Goal: Task Accomplishment & Management: Manage account settings

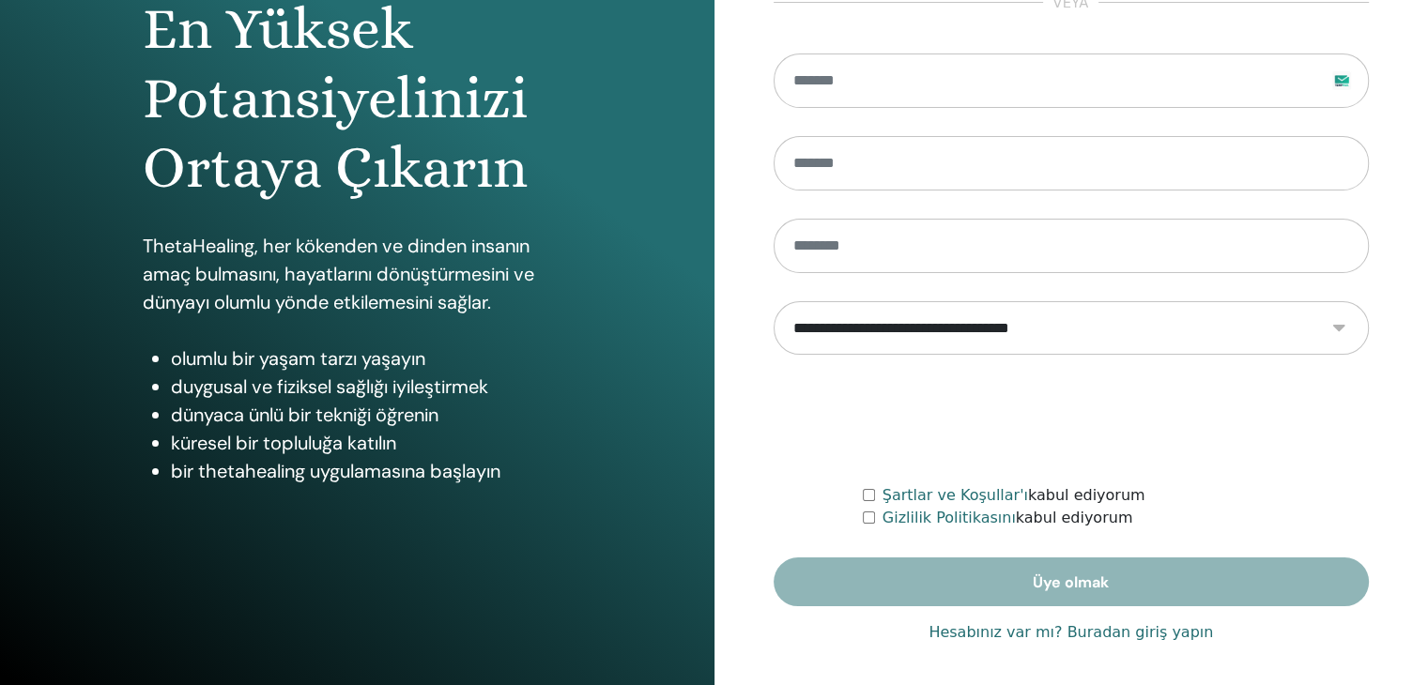
scroll to position [216, 0]
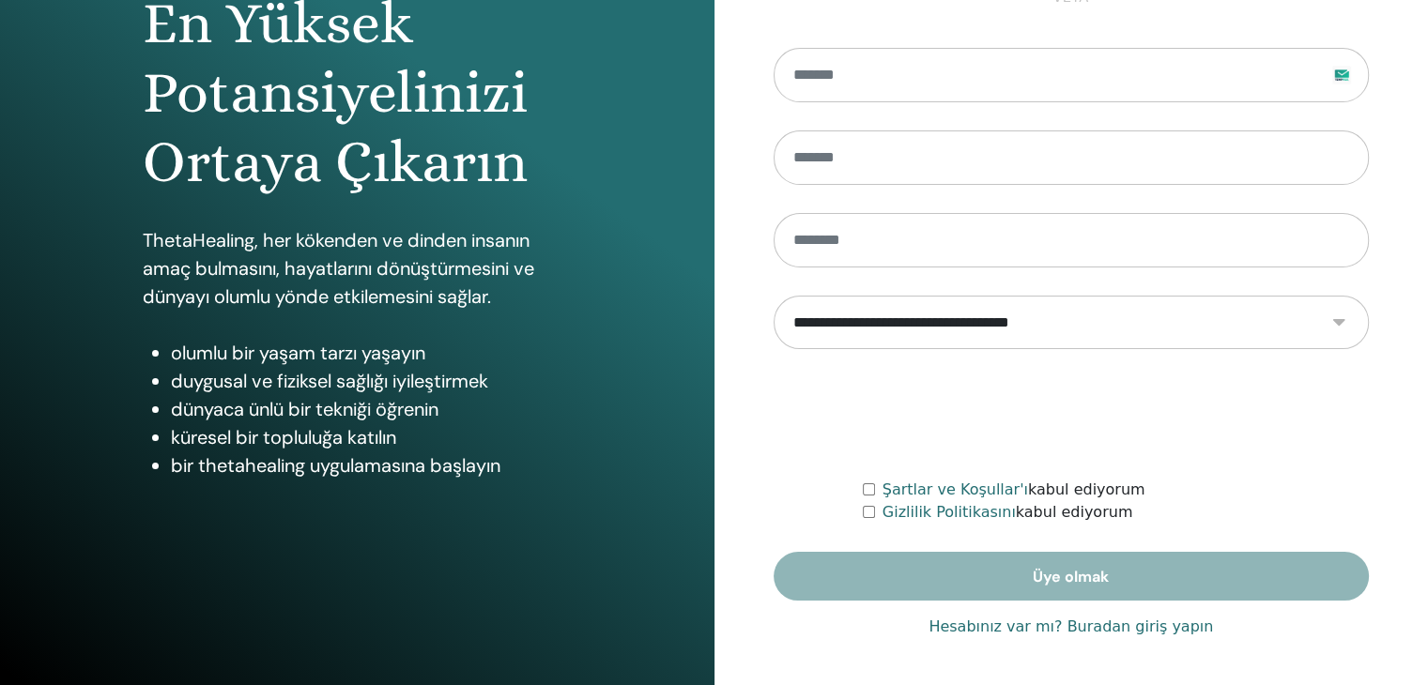
click at [1056, 621] on font "Hesabınız var mı? Buradan giriş yapın" at bounding box center [1070, 627] width 284 height 18
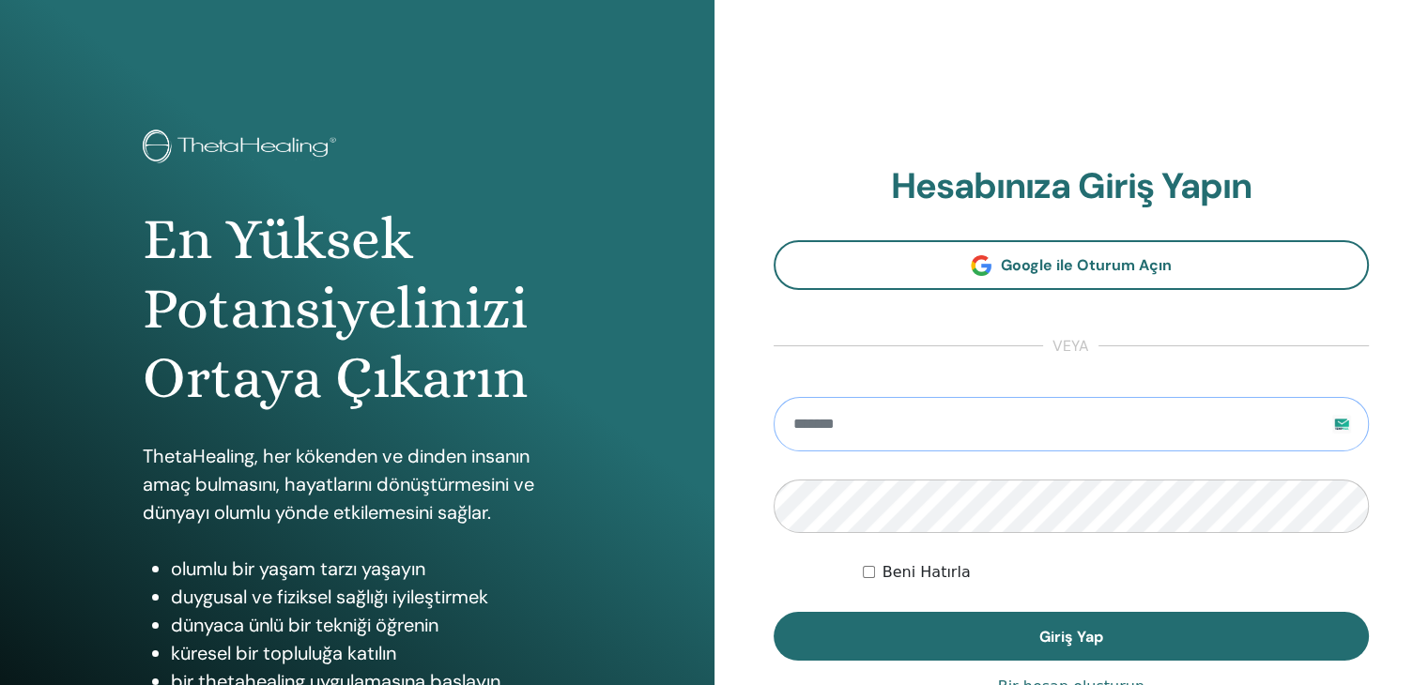
click at [844, 424] on input "email" at bounding box center [1071, 424] width 596 height 54
type input "**********"
click at [773, 612] on button "Giriş Yap" at bounding box center [1071, 636] width 596 height 49
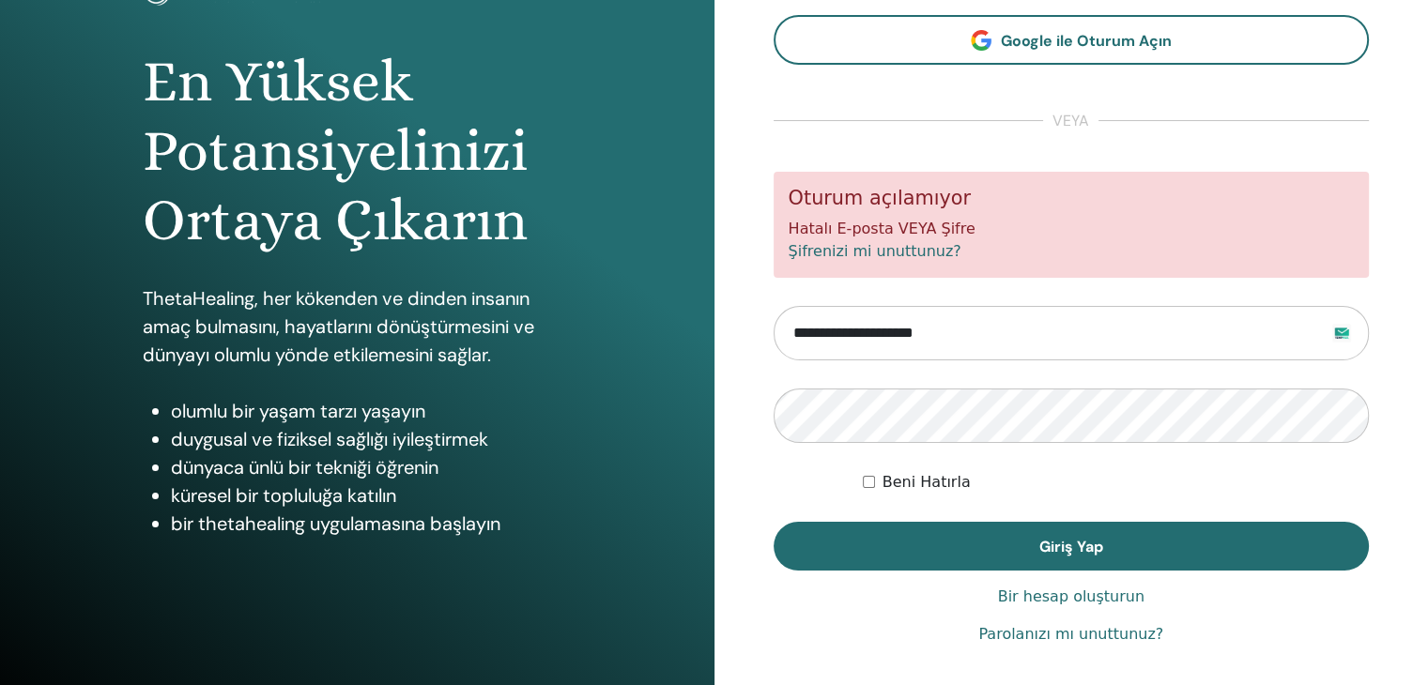
scroll to position [216, 0]
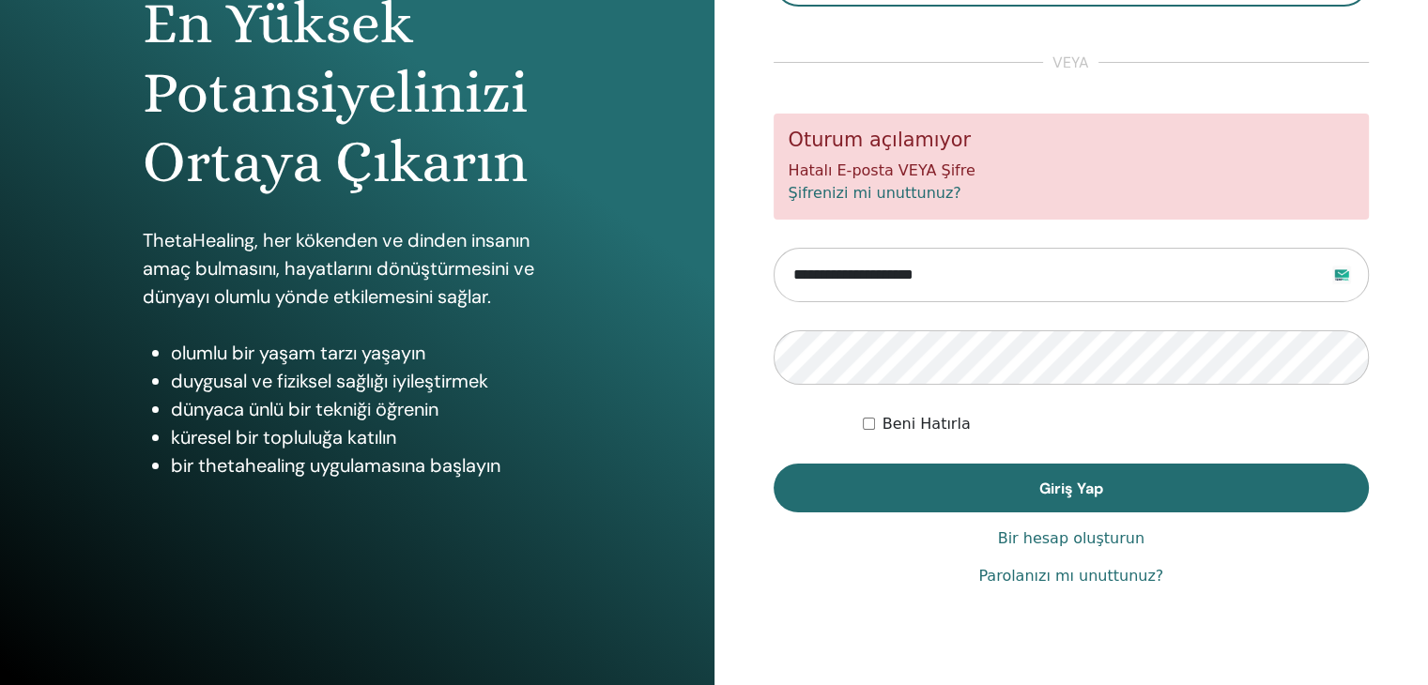
click at [1031, 577] on font "Parolanızı mı unuttunuz?" at bounding box center [1070, 576] width 185 height 18
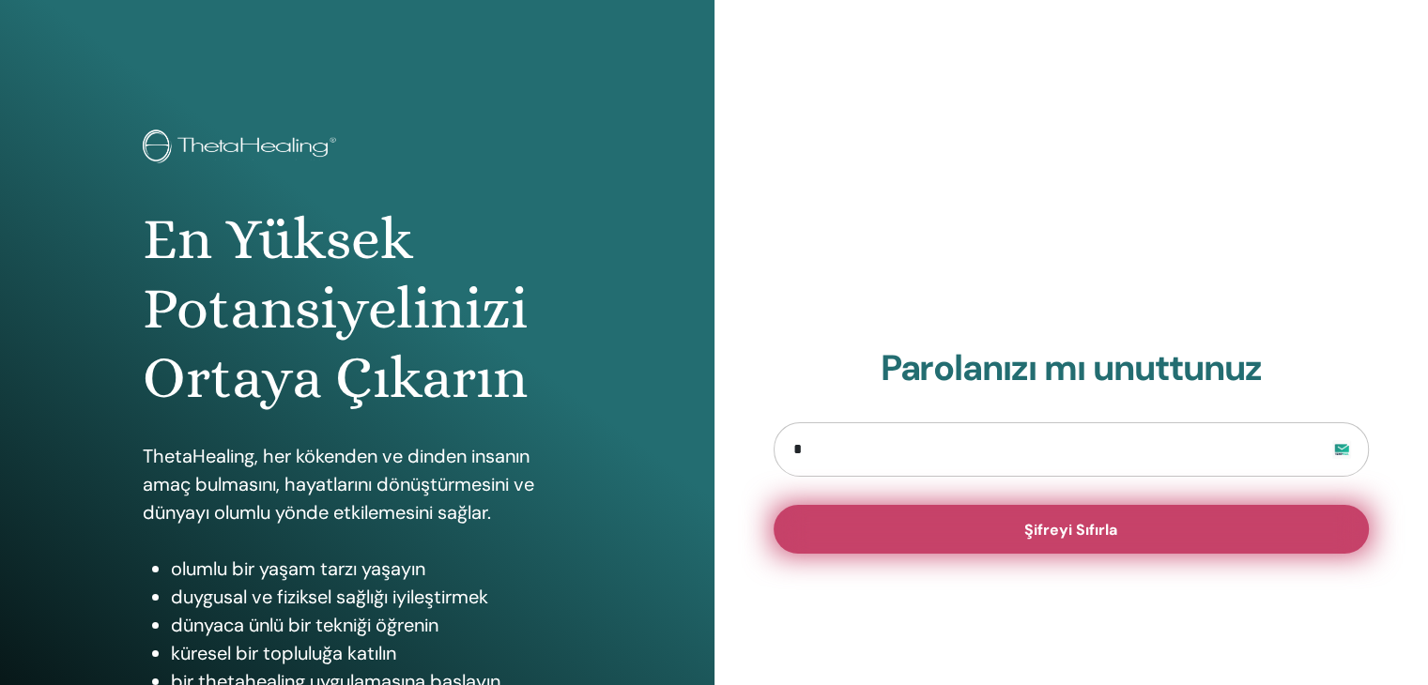
type input "**********"
click at [1006, 527] on button "Şifreyi Sıfırla" at bounding box center [1071, 529] width 596 height 49
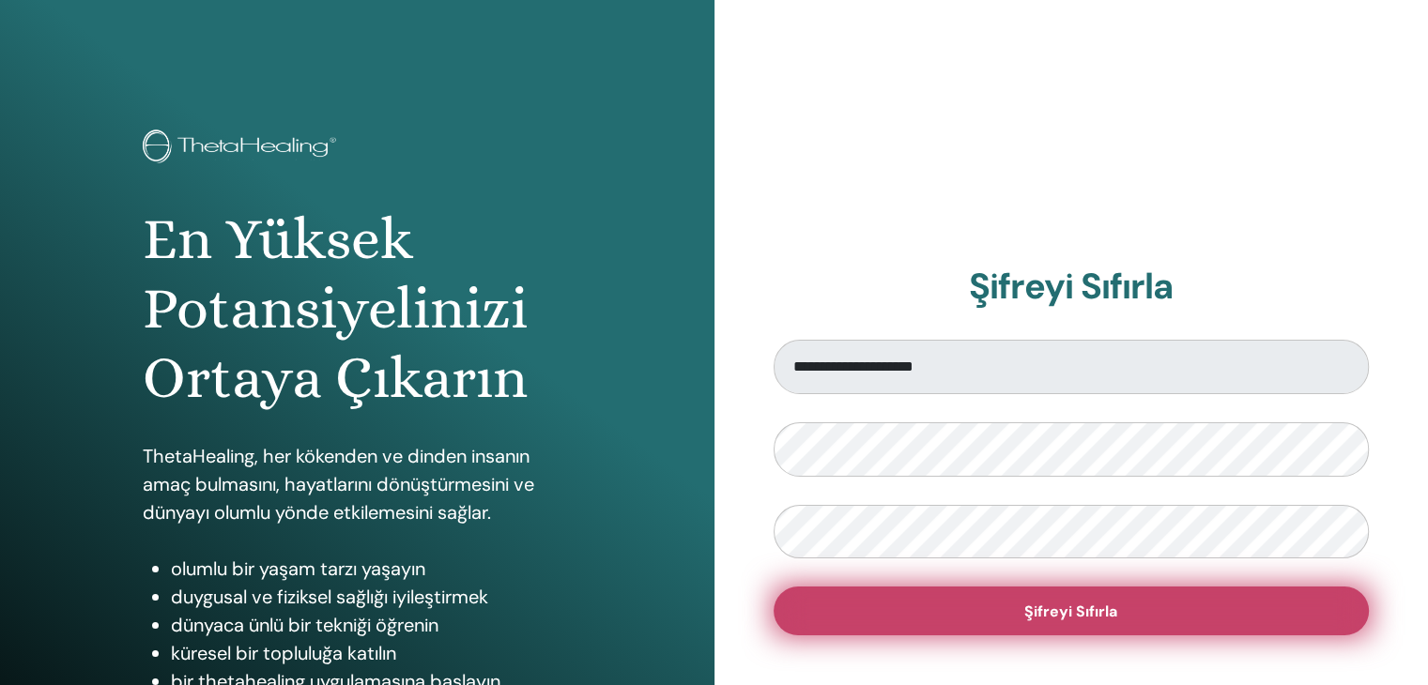
click at [1065, 601] on button "Şifreyi Sıfırla" at bounding box center [1071, 611] width 596 height 49
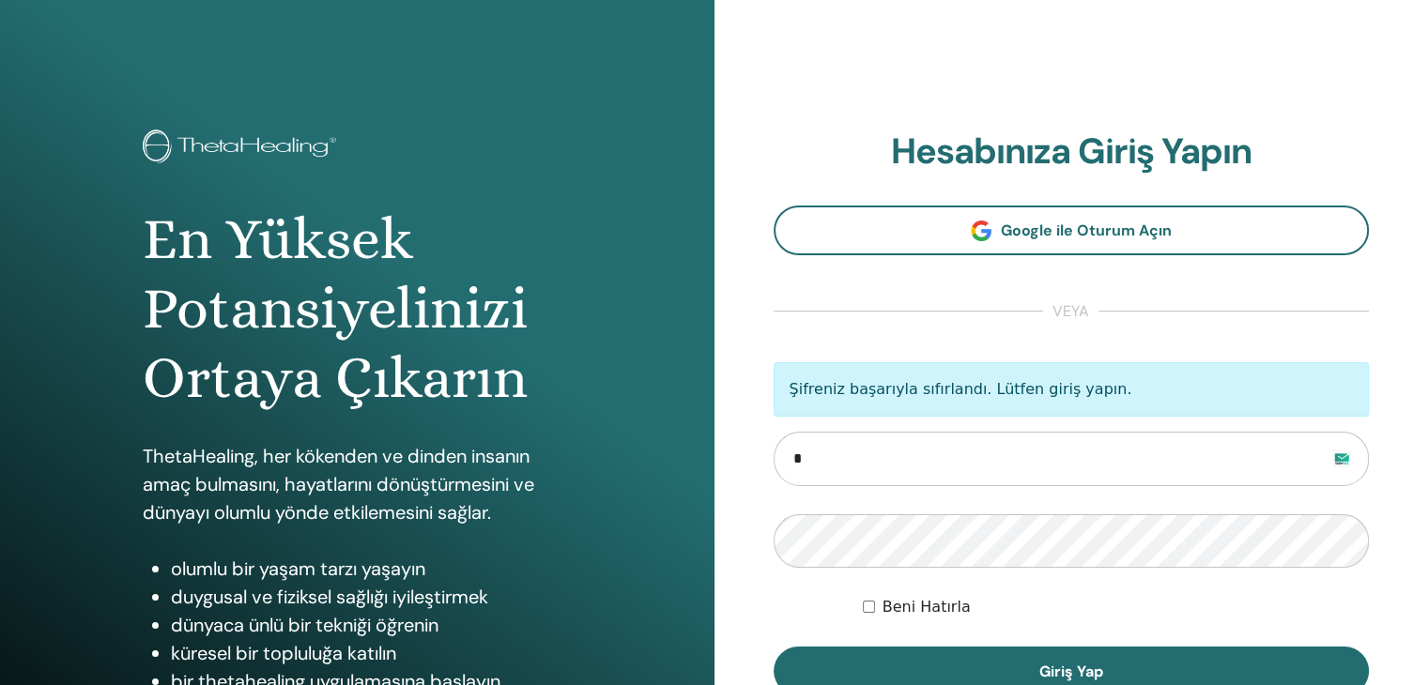
type input "**********"
click at [773, 647] on button "Giriş Yap" at bounding box center [1071, 671] width 596 height 49
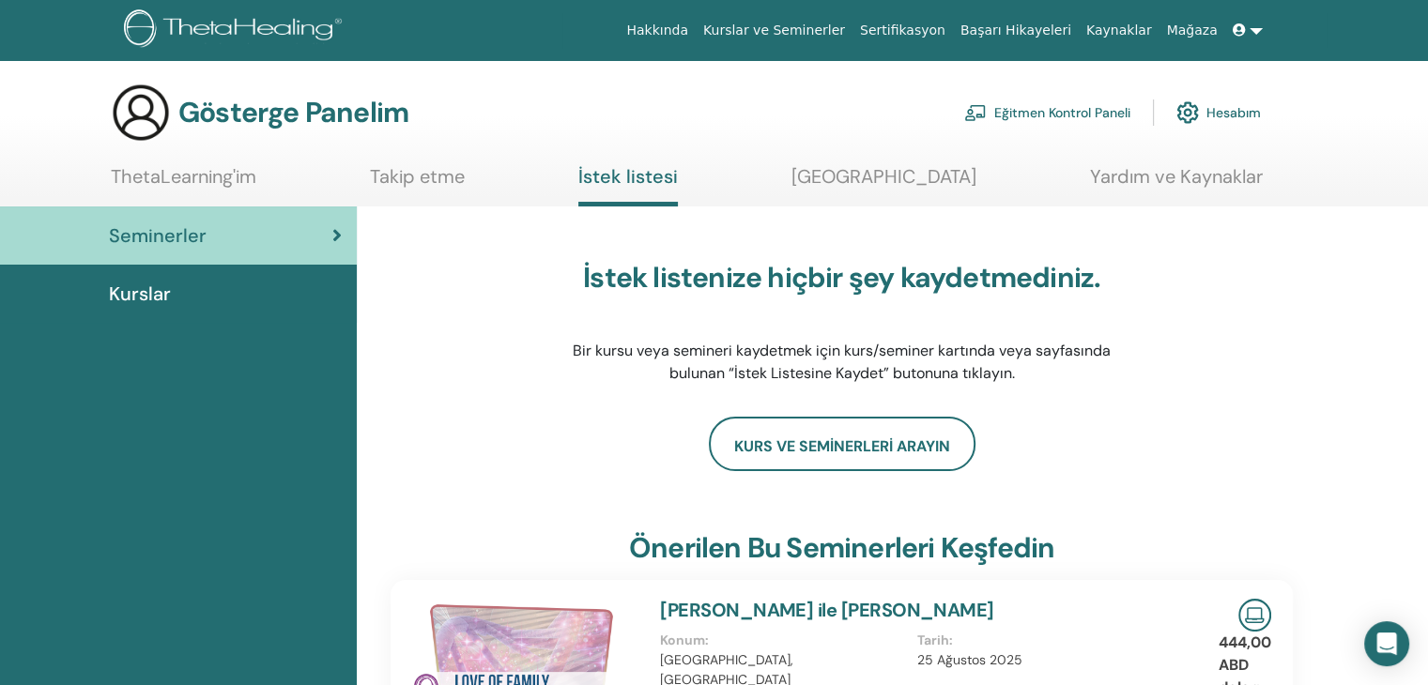
click at [1025, 112] on font "Eğitmen Kontrol Paneli" at bounding box center [1062, 113] width 136 height 17
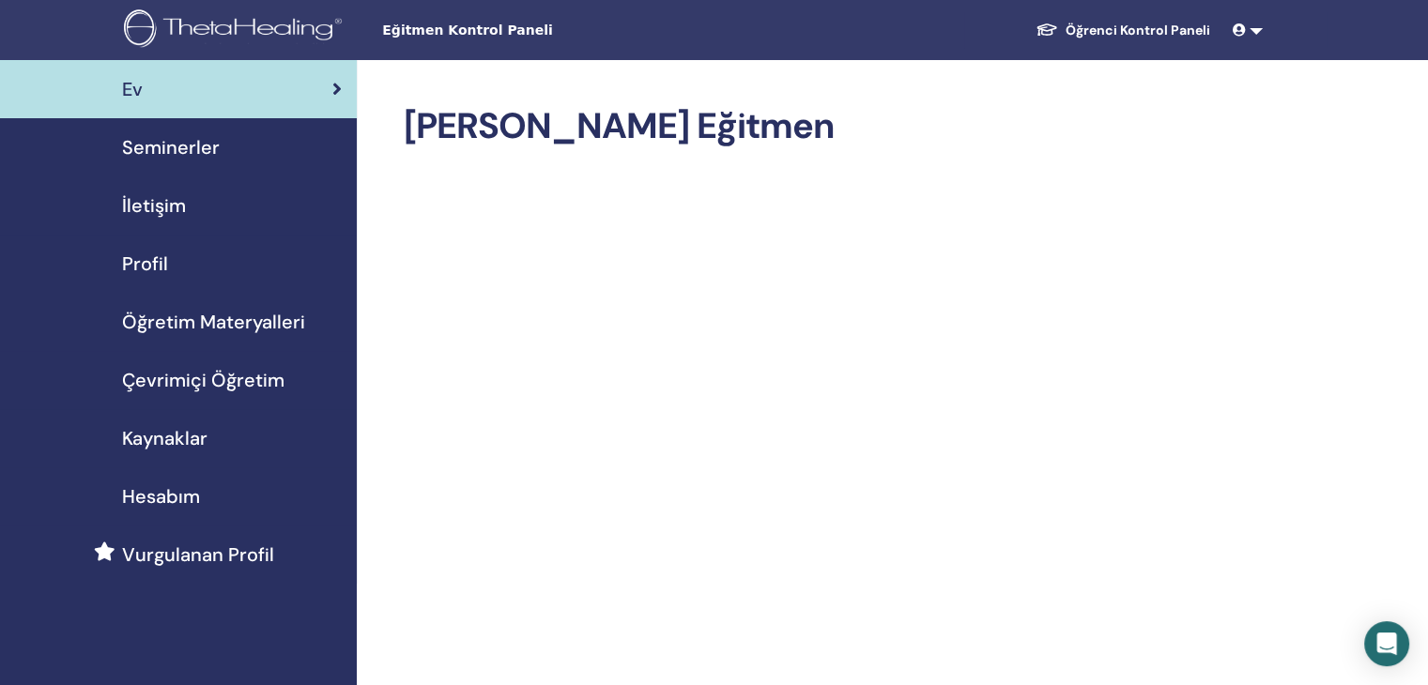
click at [159, 323] on font "Öğretim Materyalleri" at bounding box center [213, 322] width 183 height 24
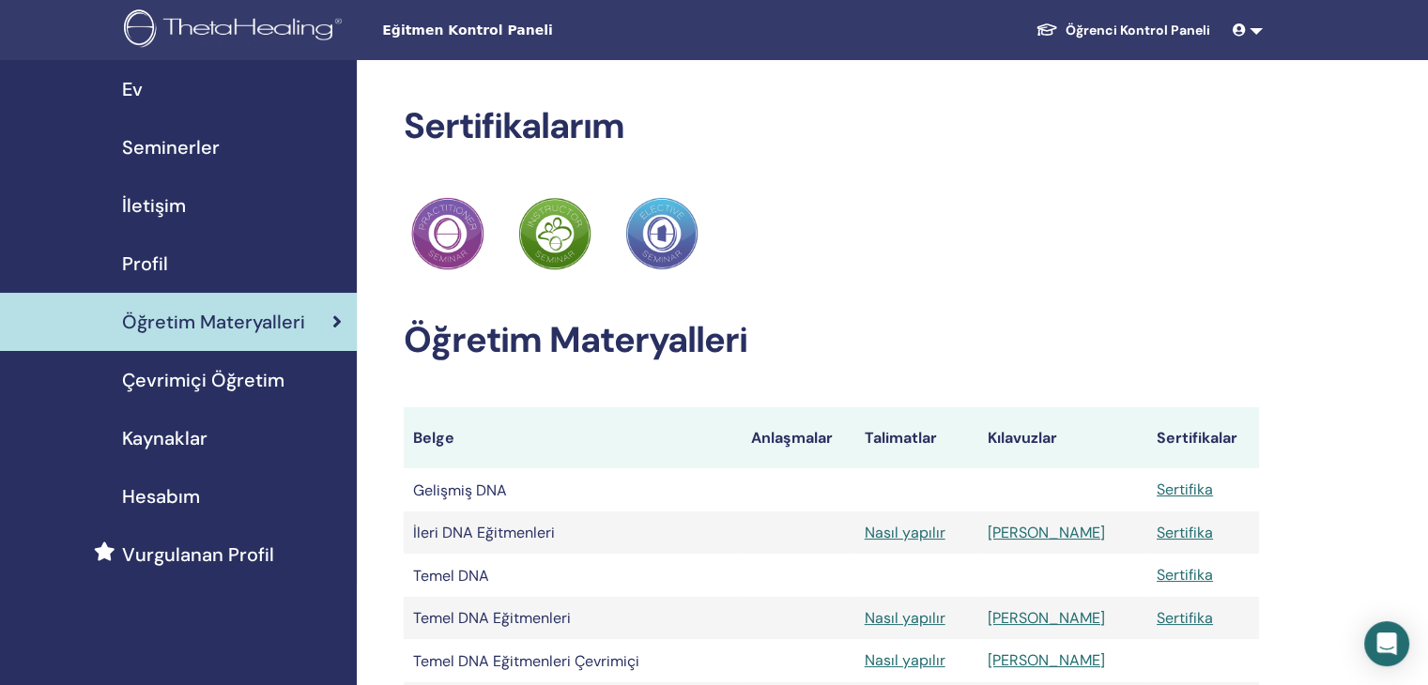
click at [230, 383] on font "Çevrimiçi Öğretim" at bounding box center [203, 380] width 162 height 24
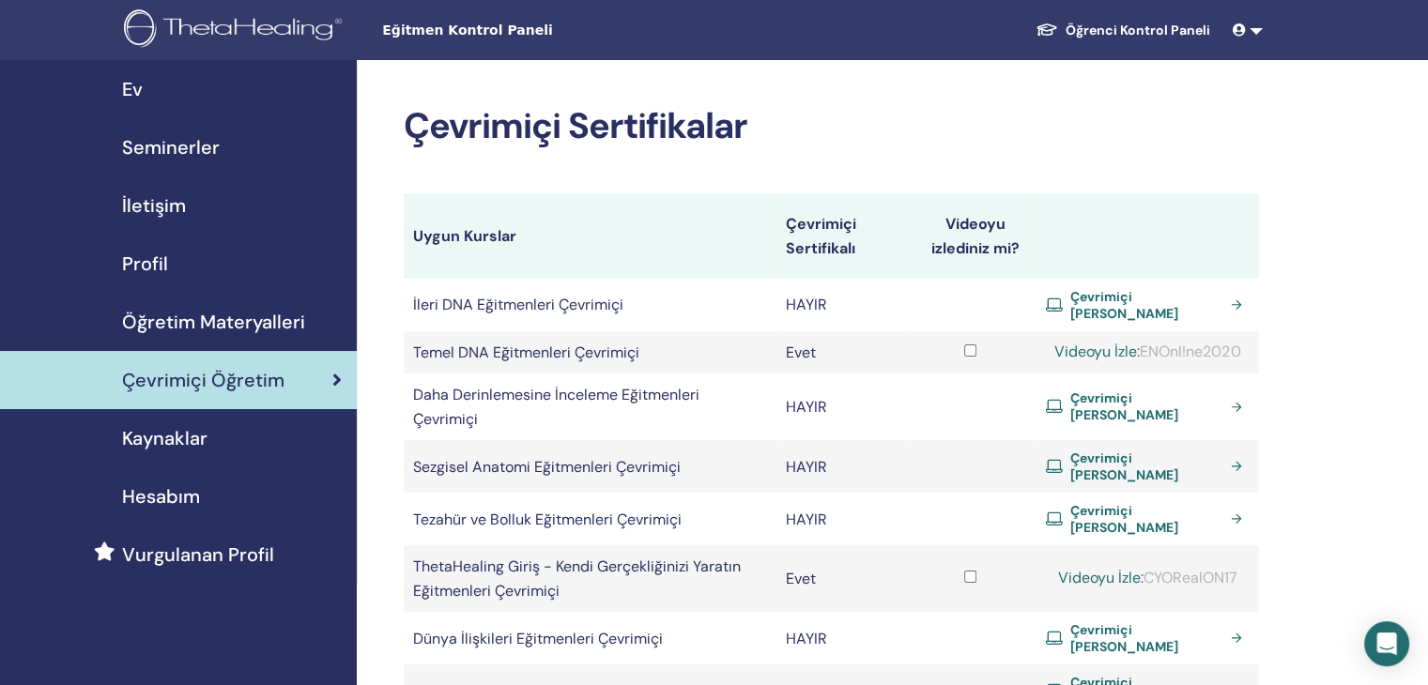
click at [184, 440] on font "Kaynaklar" at bounding box center [164, 438] width 85 height 24
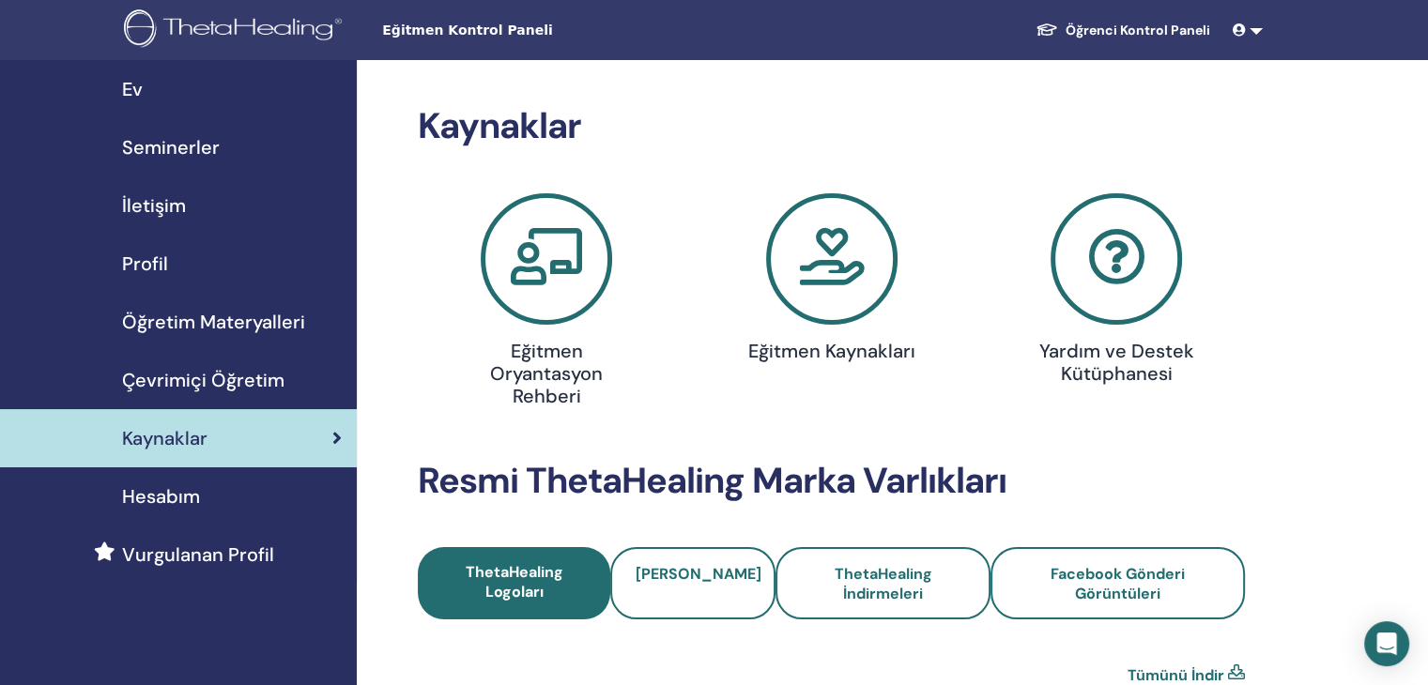
click at [533, 295] on icon at bounding box center [546, 258] width 131 height 131
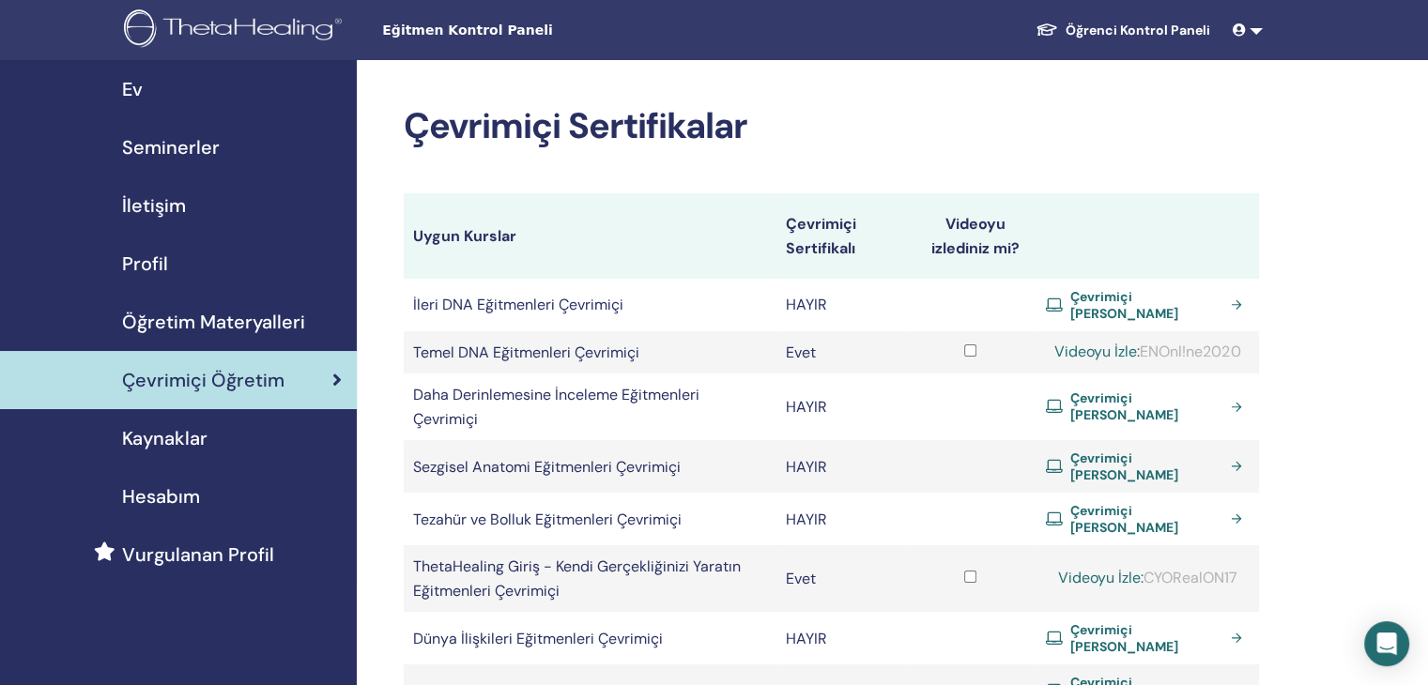
click at [210, 317] on font "Öğretim Materyalleri" at bounding box center [213, 322] width 183 height 24
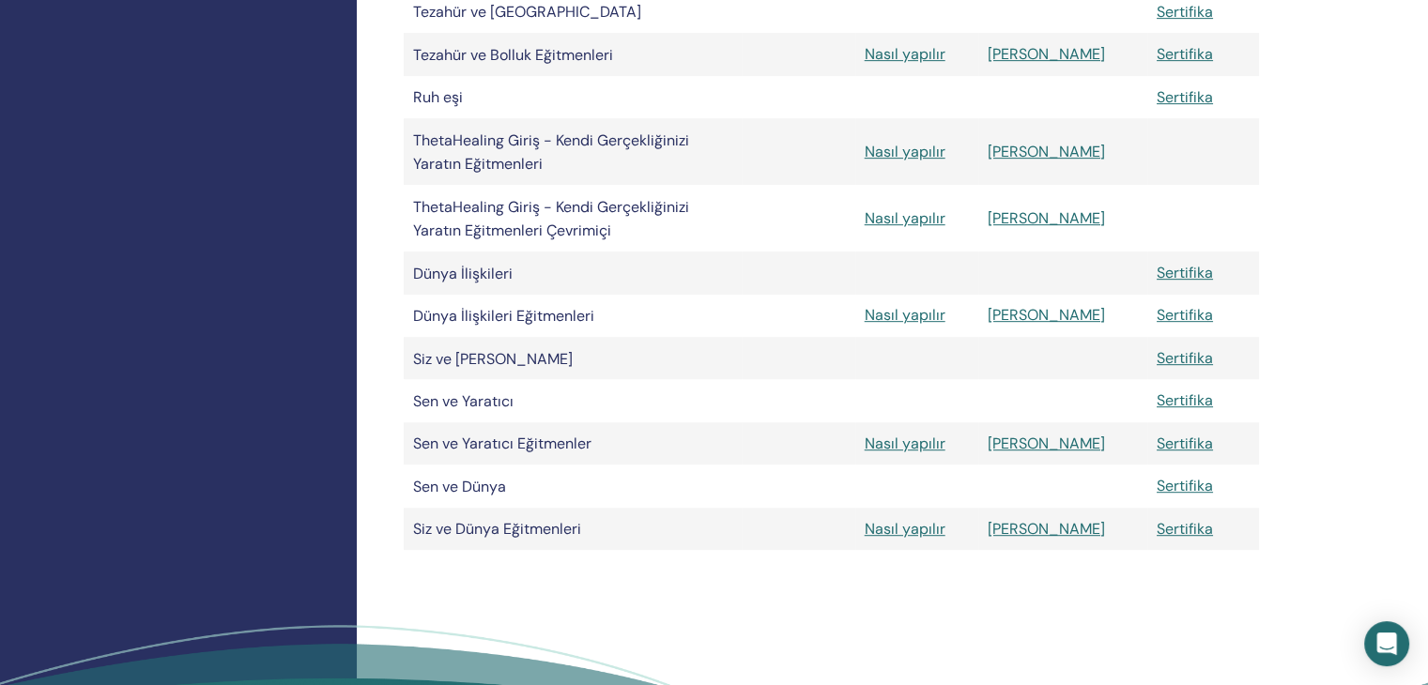
scroll to position [946, 0]
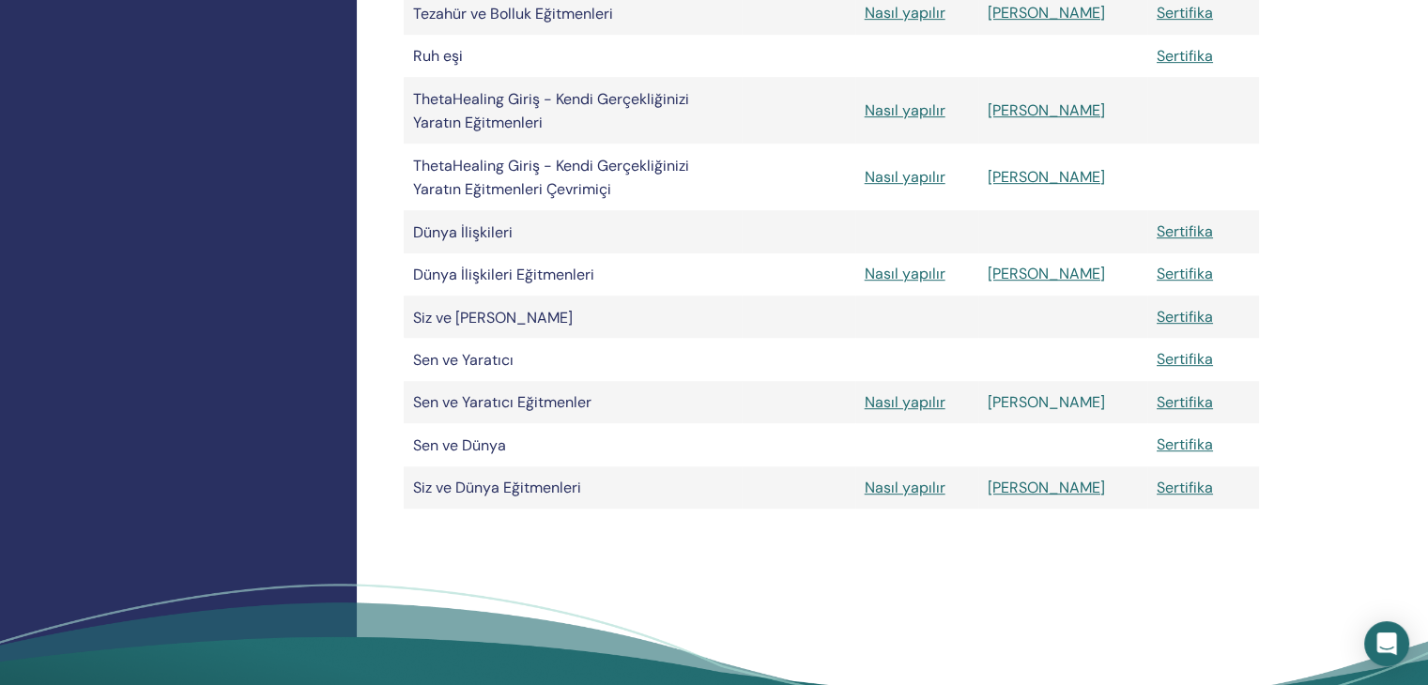
click at [1047, 412] on font "[PERSON_NAME]" at bounding box center [1045, 402] width 117 height 20
